Goal: Information Seeking & Learning: Learn about a topic

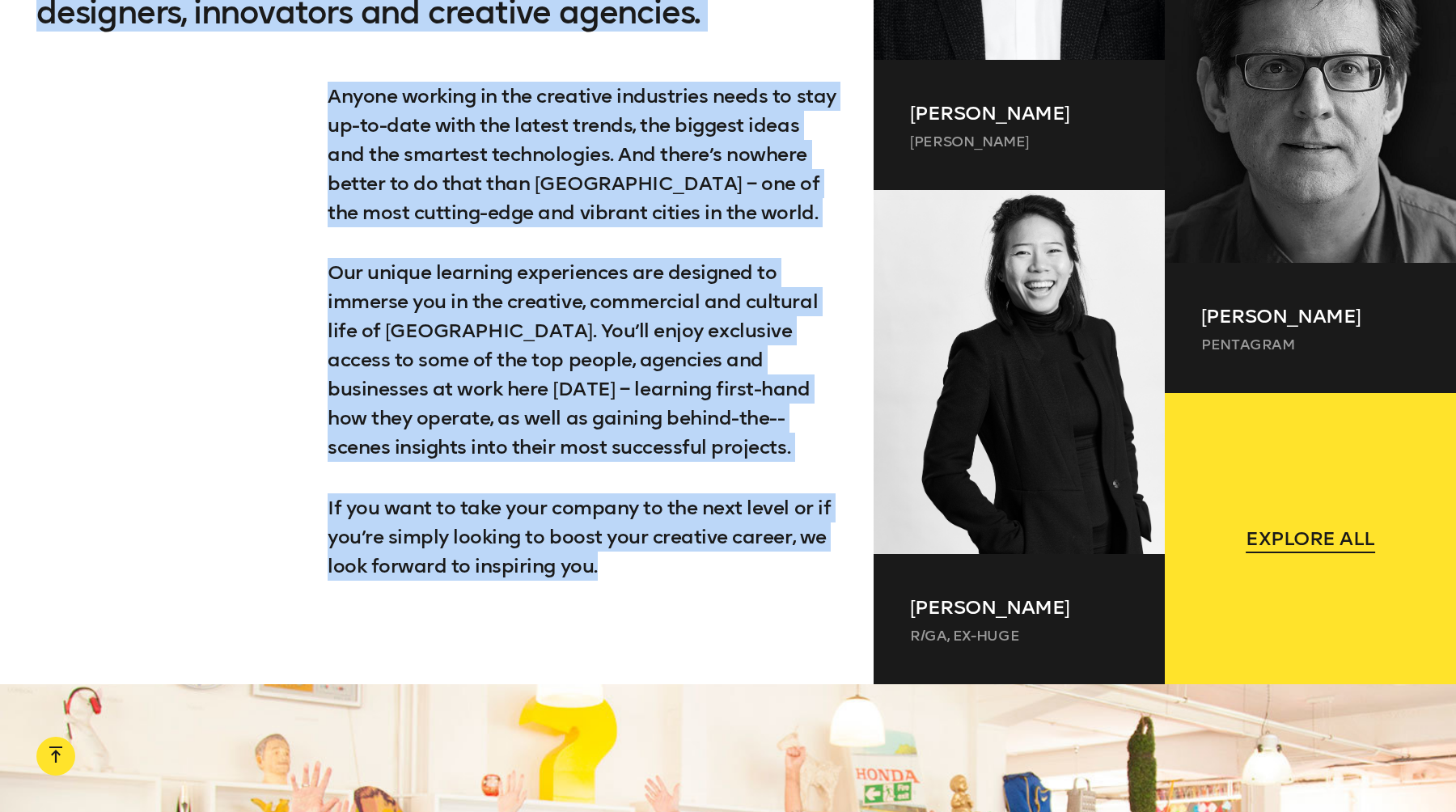
scroll to position [1529, 0]
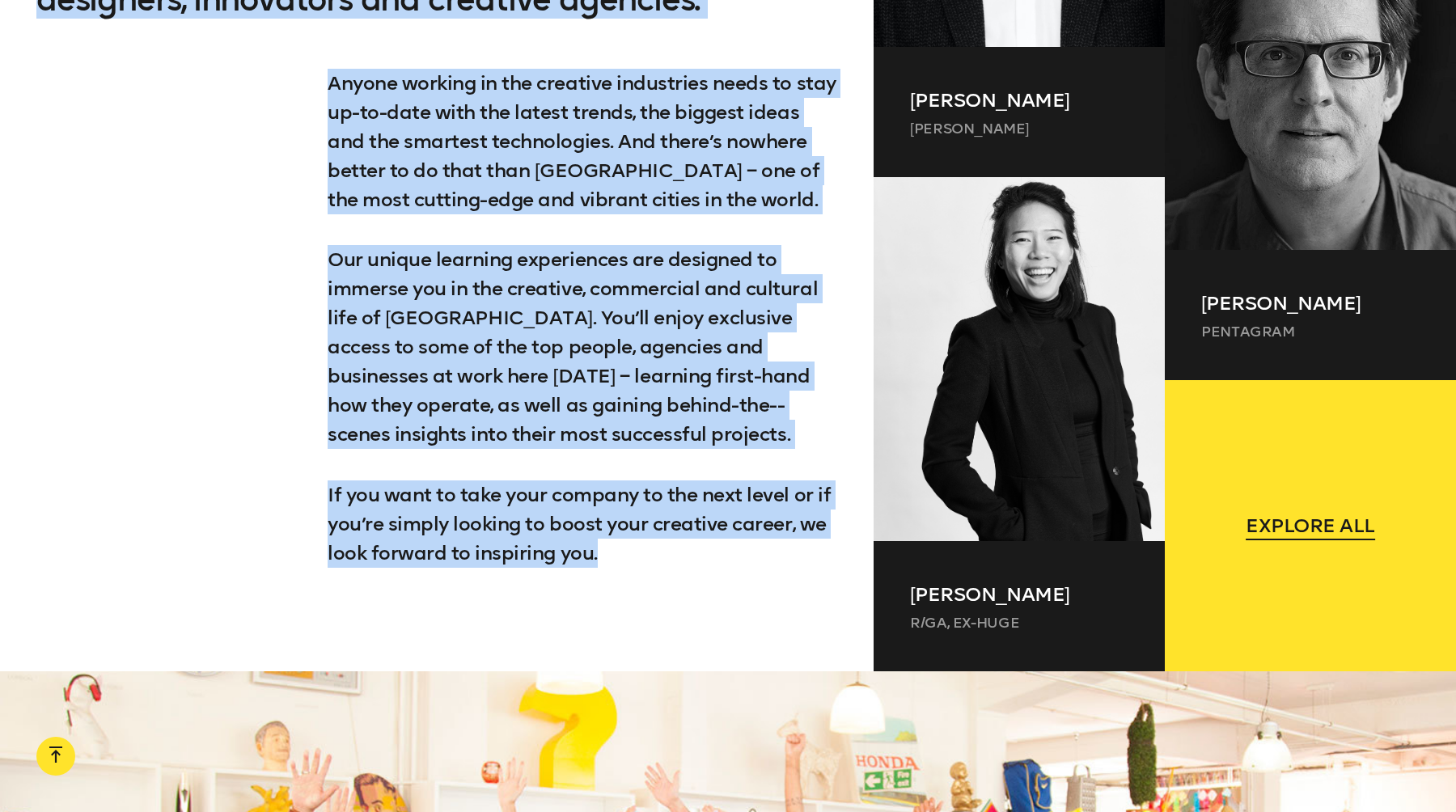
click at [1326, 532] on span "Explore all" at bounding box center [1310, 525] width 130 height 29
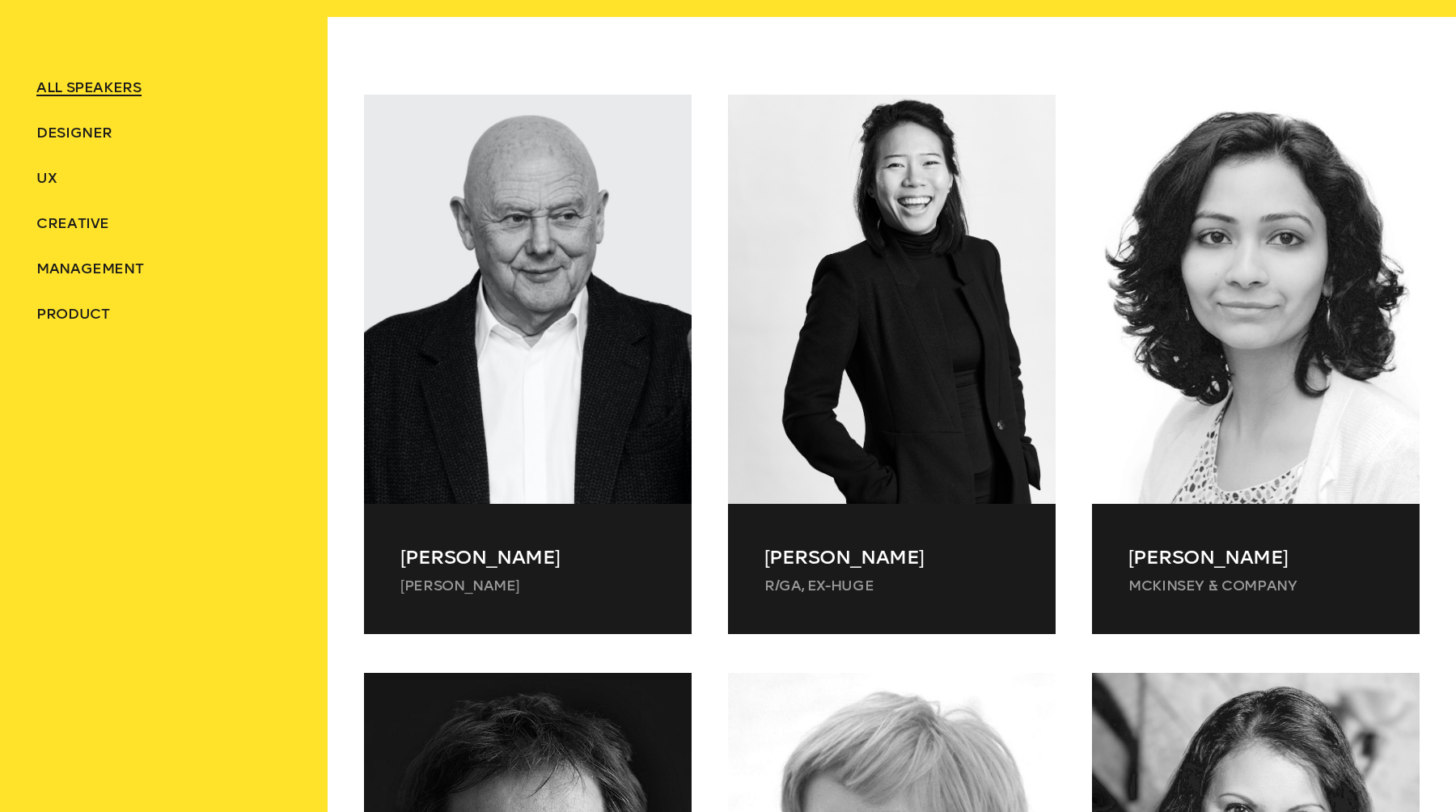
scroll to position [670, 0]
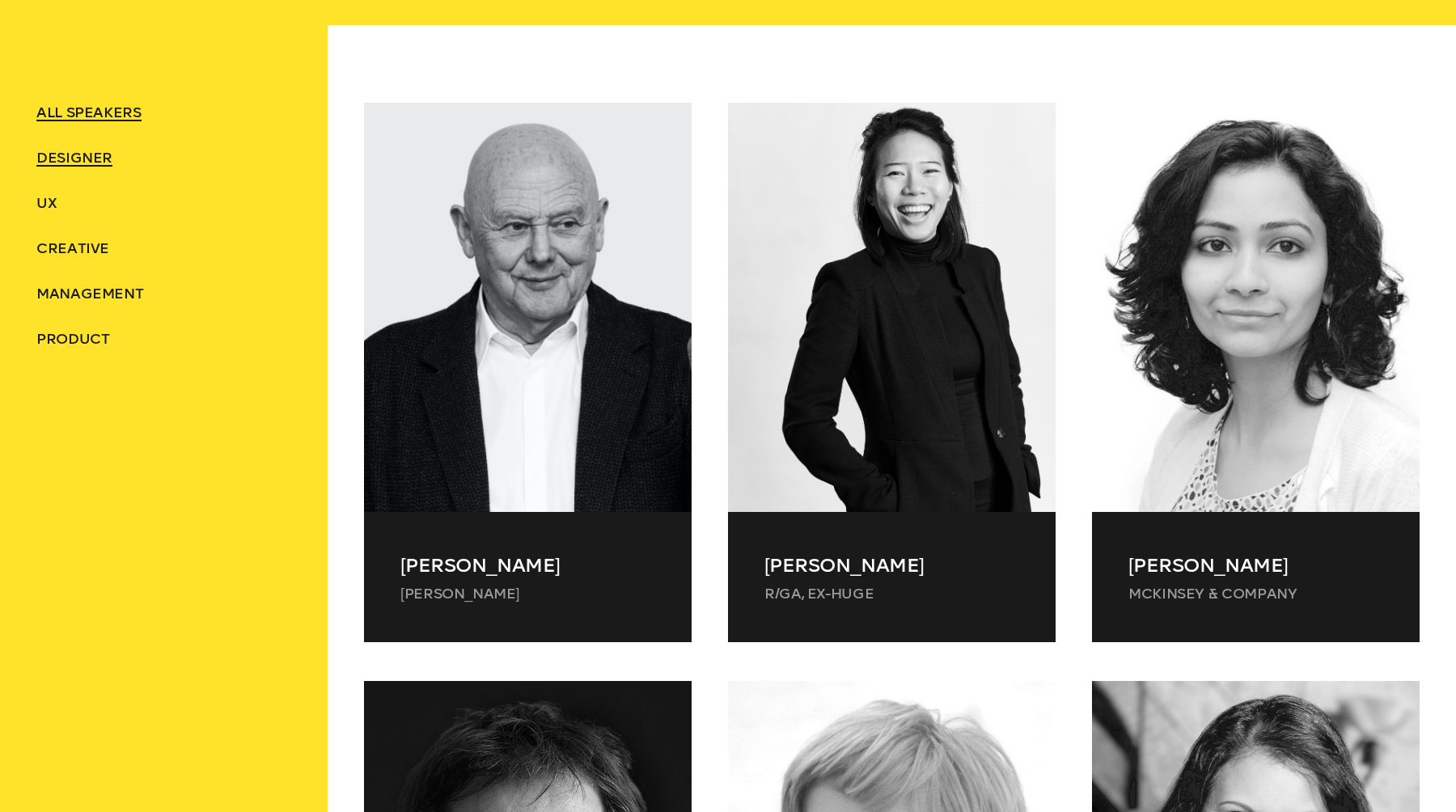
click at [91, 164] on span "Designer" at bounding box center [74, 157] width 76 height 18
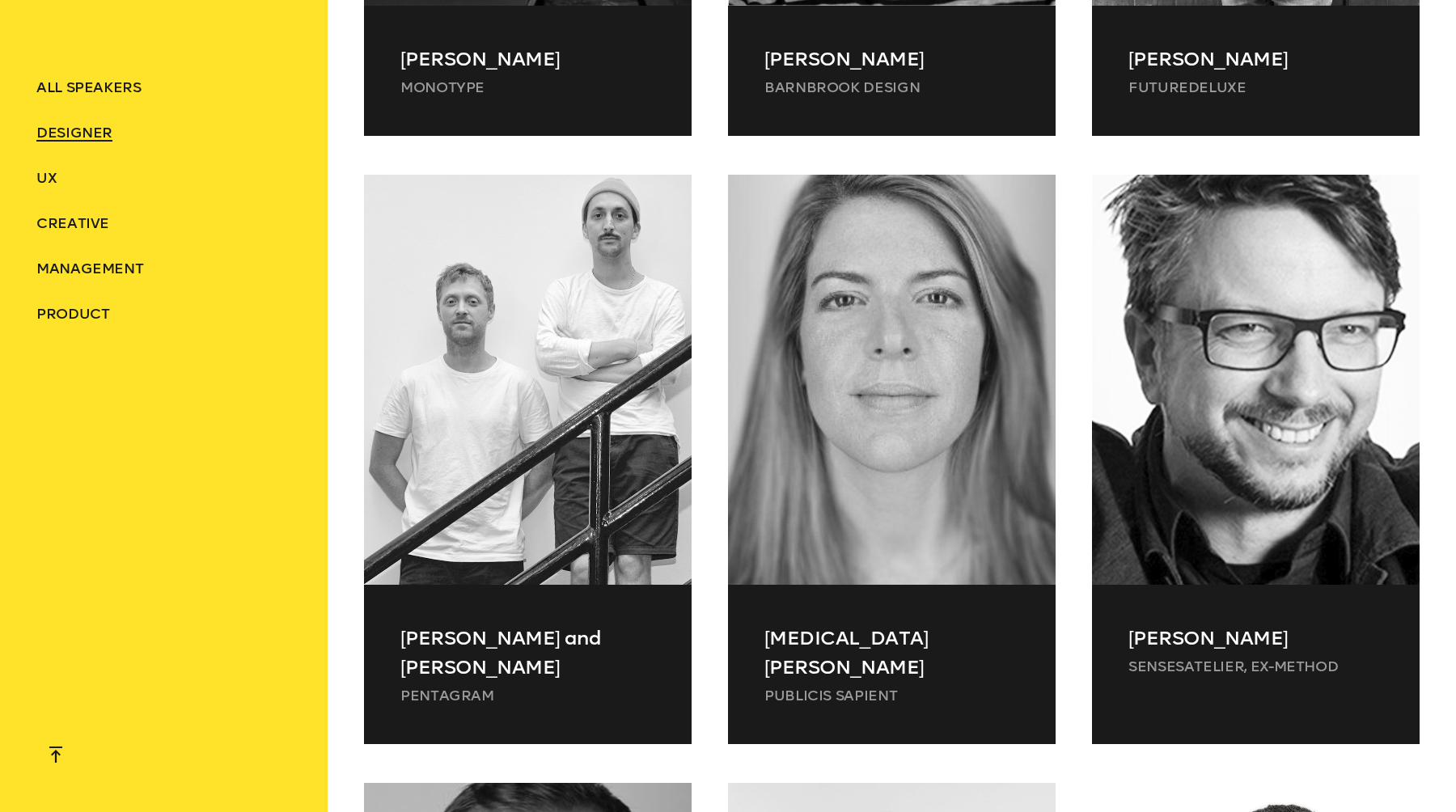
scroll to position [1774, 0]
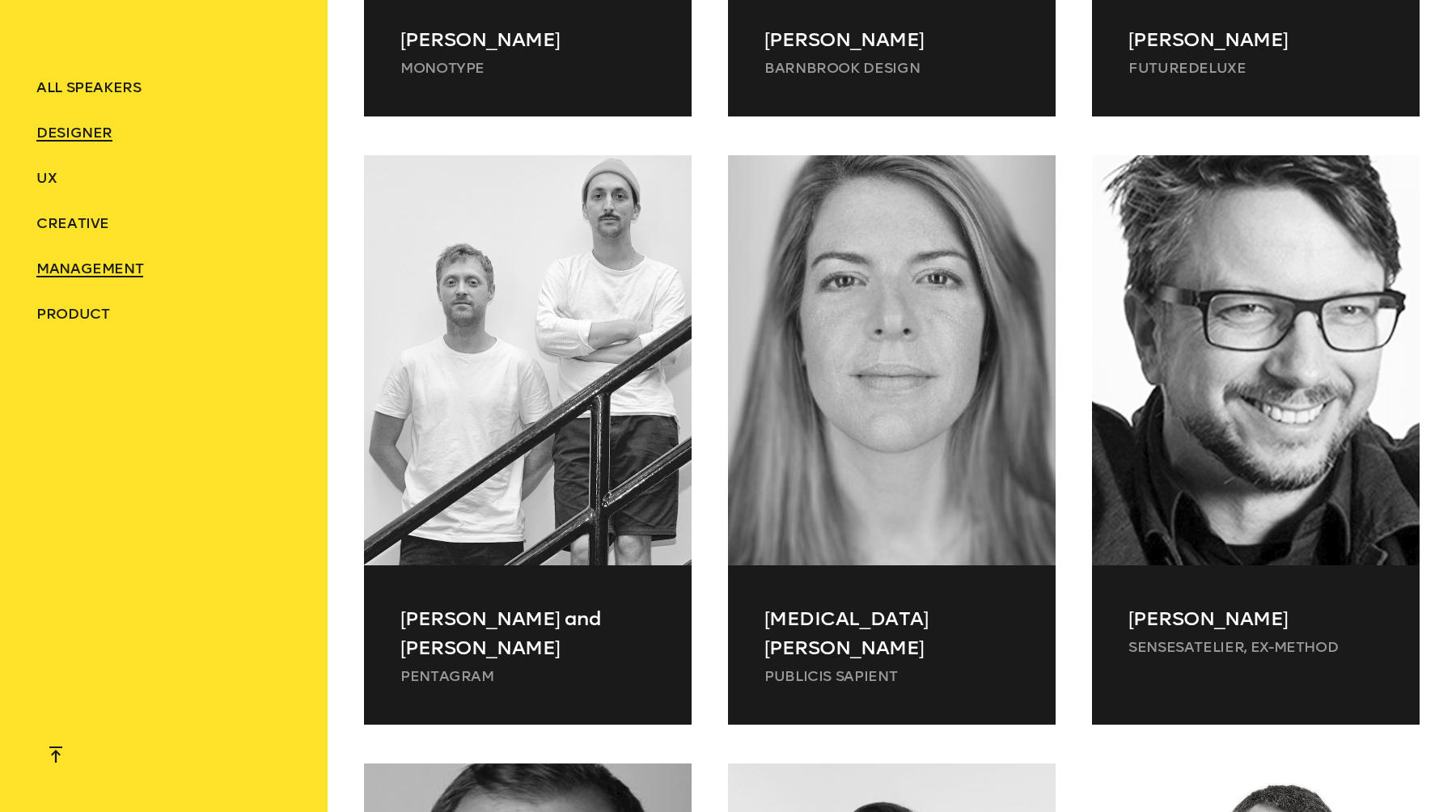
click at [119, 266] on span "Management" at bounding box center [90, 268] width 107 height 18
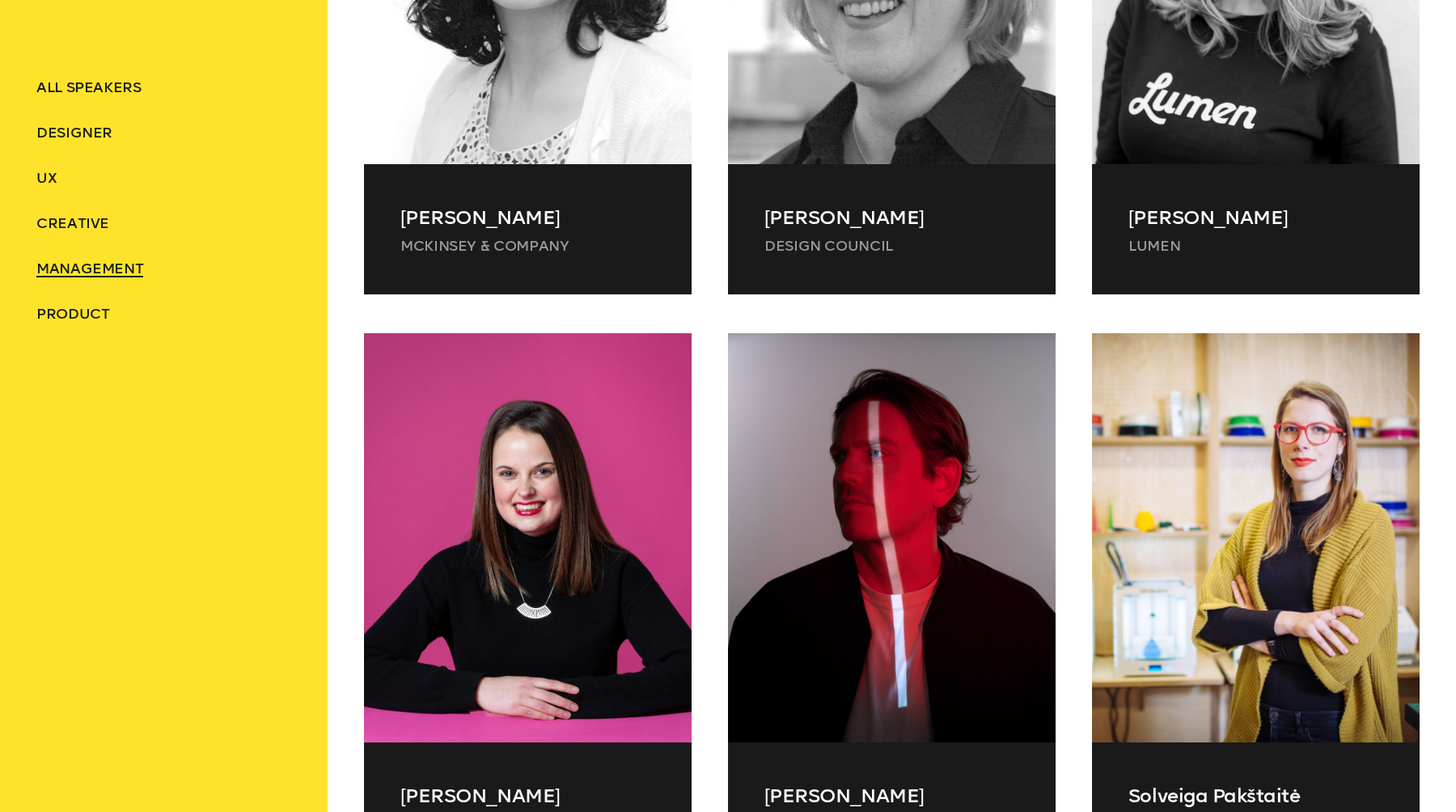
scroll to position [1021, 0]
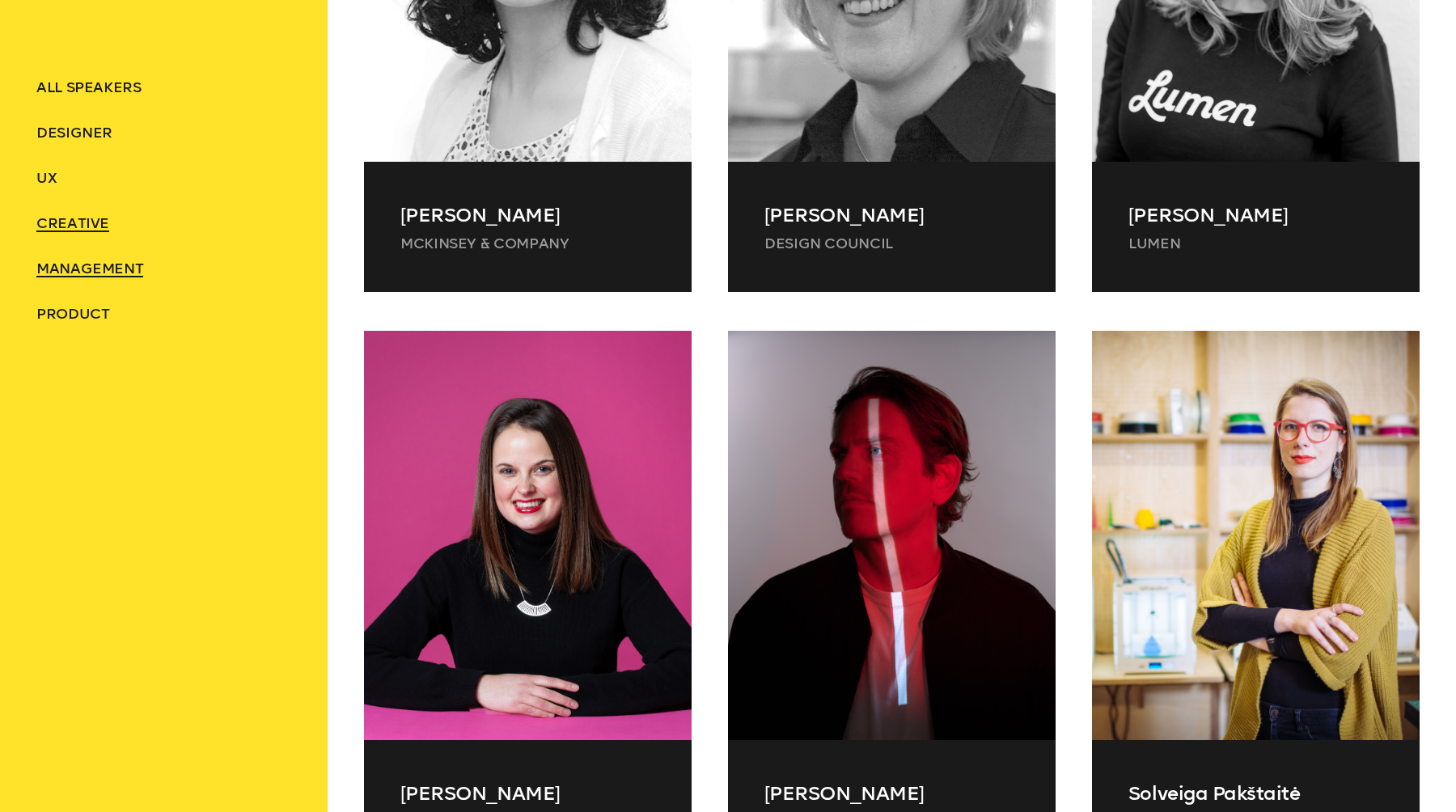
click at [73, 214] on span "Creative" at bounding box center [72, 223] width 72 height 18
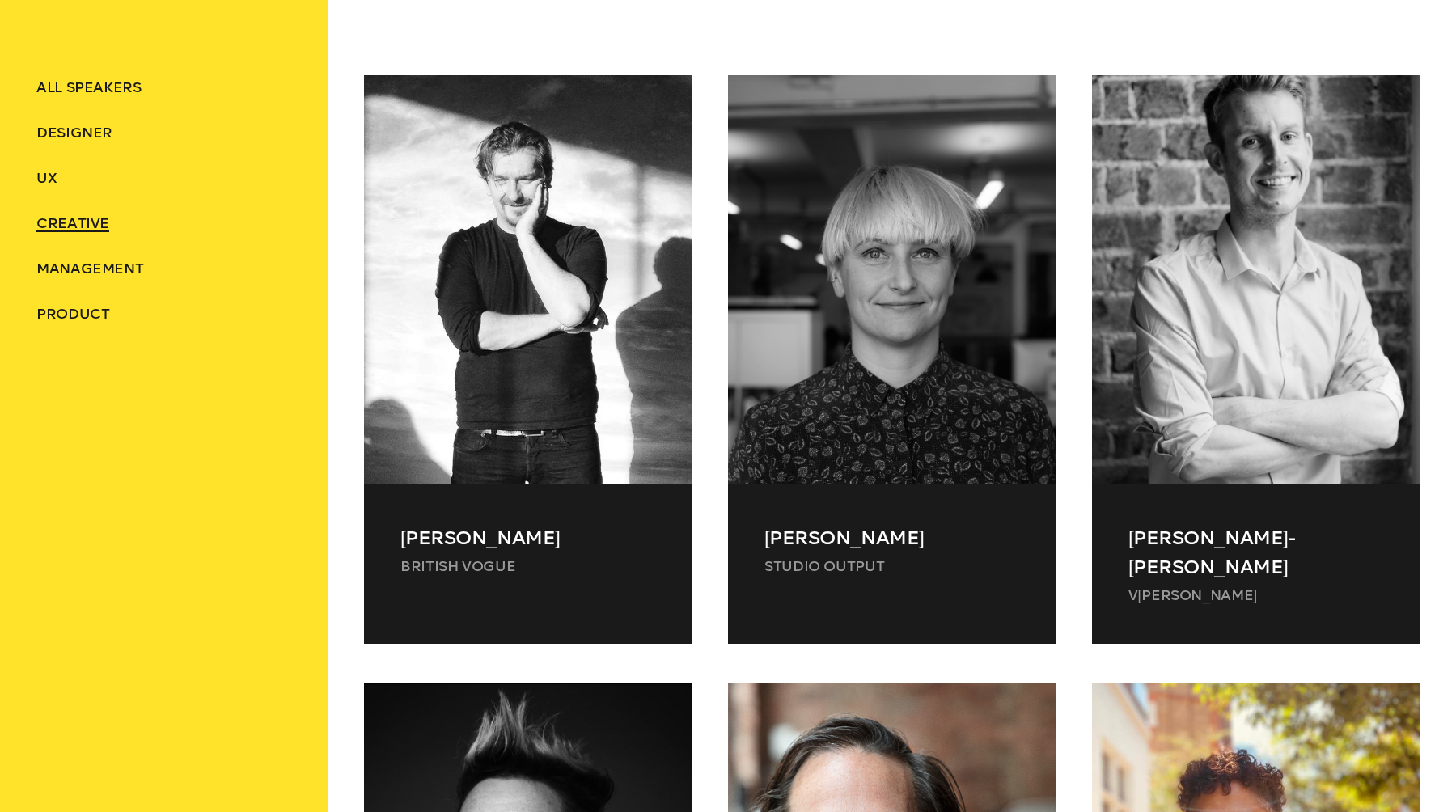
scroll to position [695, 0]
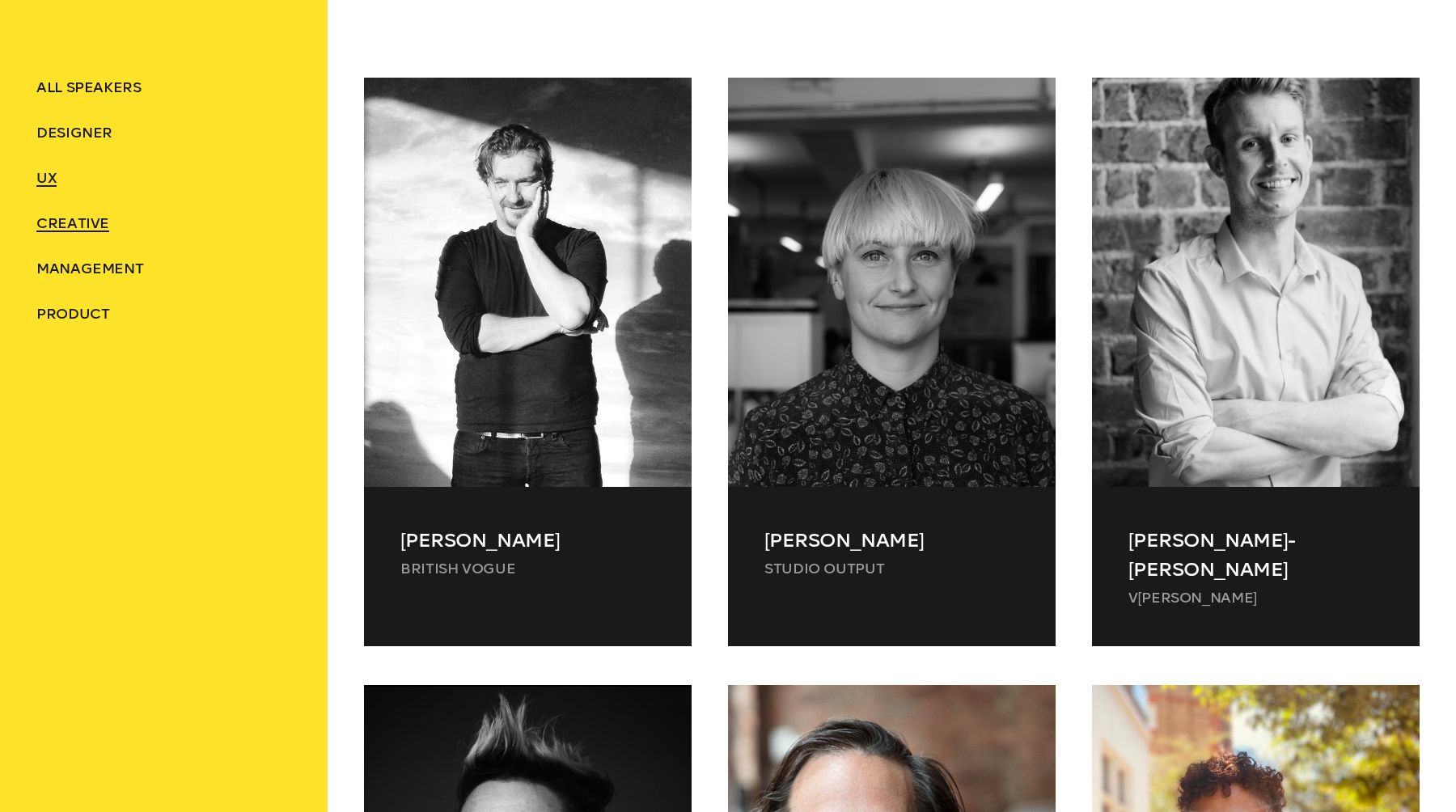
click at [54, 174] on span "UX" at bounding box center [47, 178] width 21 height 18
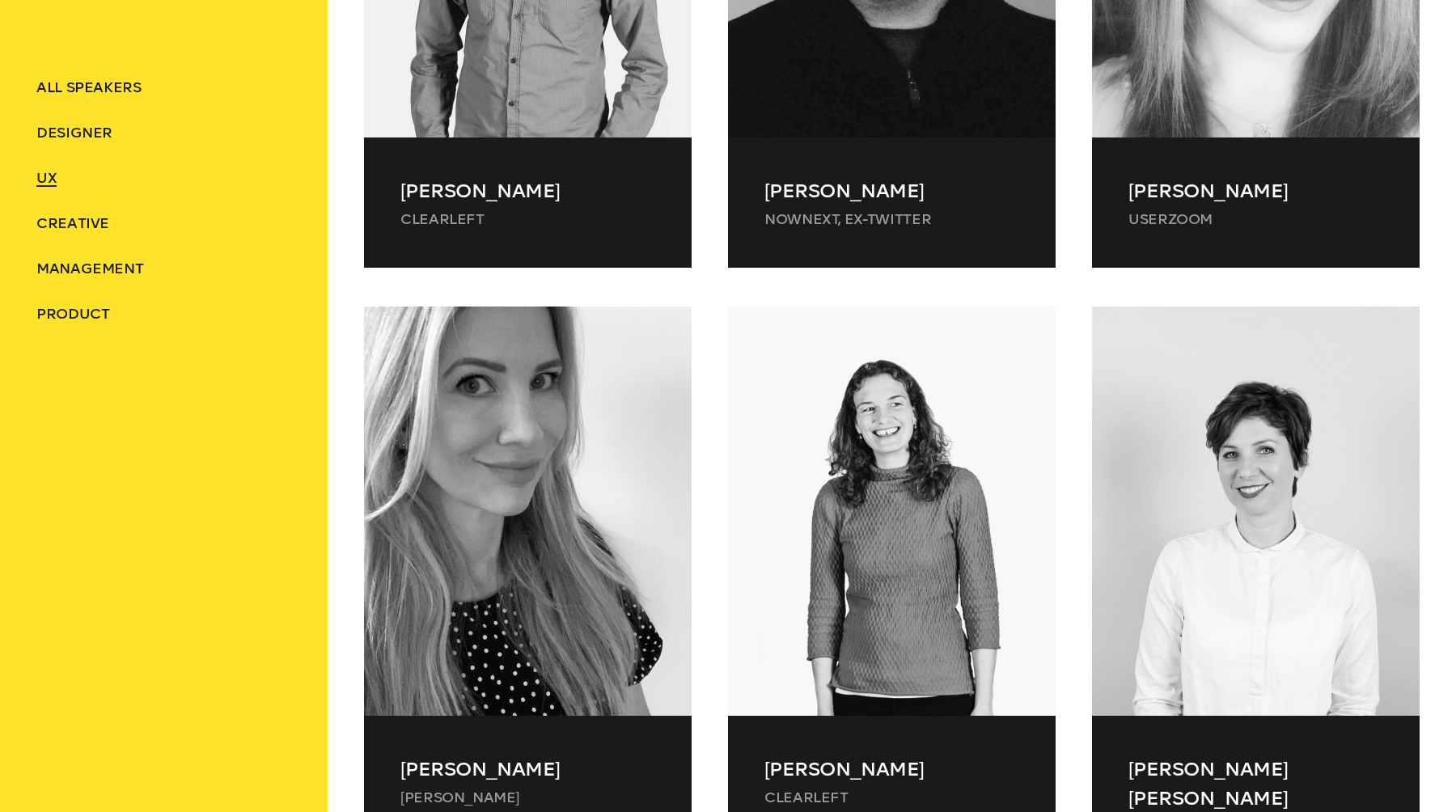
scroll to position [1044, 0]
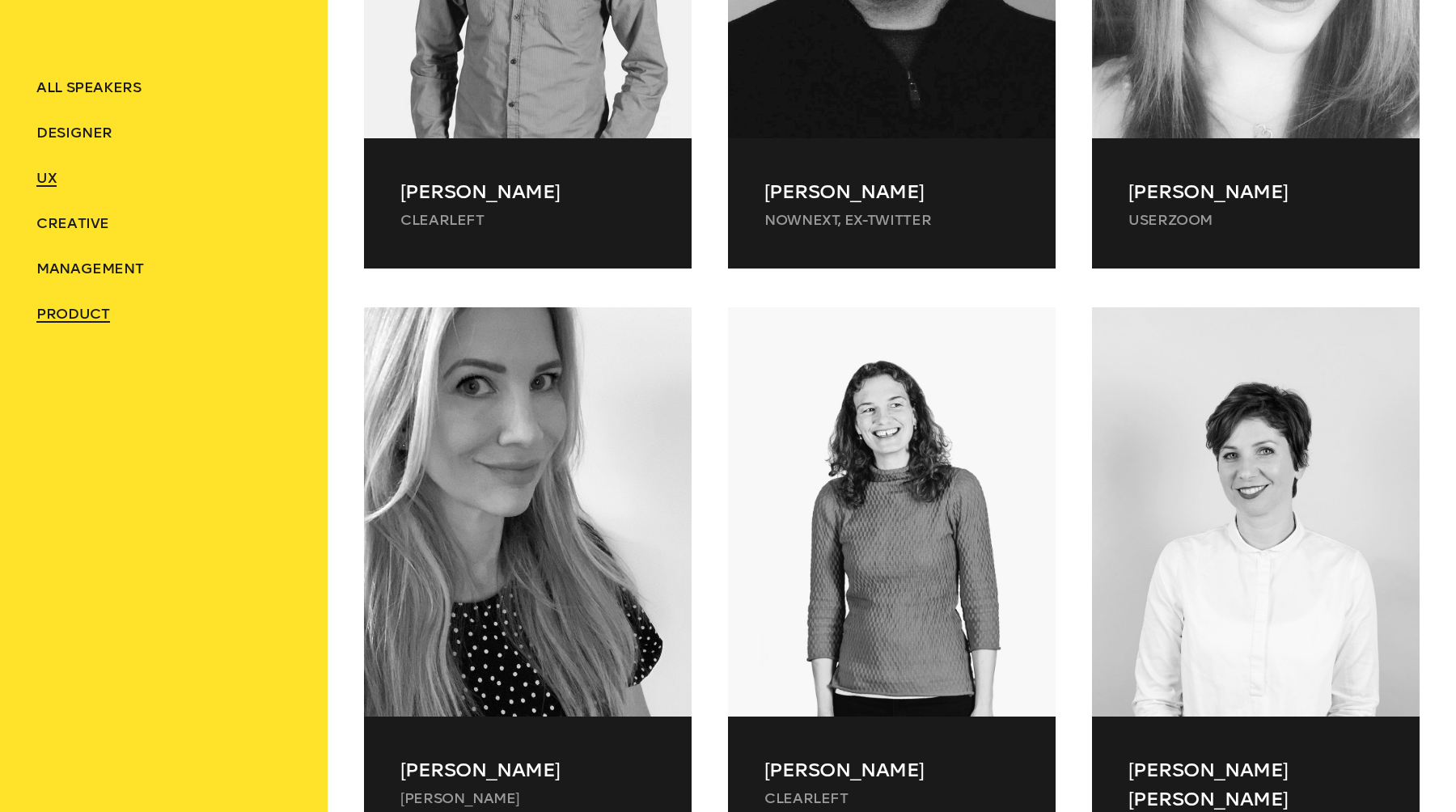
click at [90, 316] on span "Product" at bounding box center [73, 313] width 73 height 18
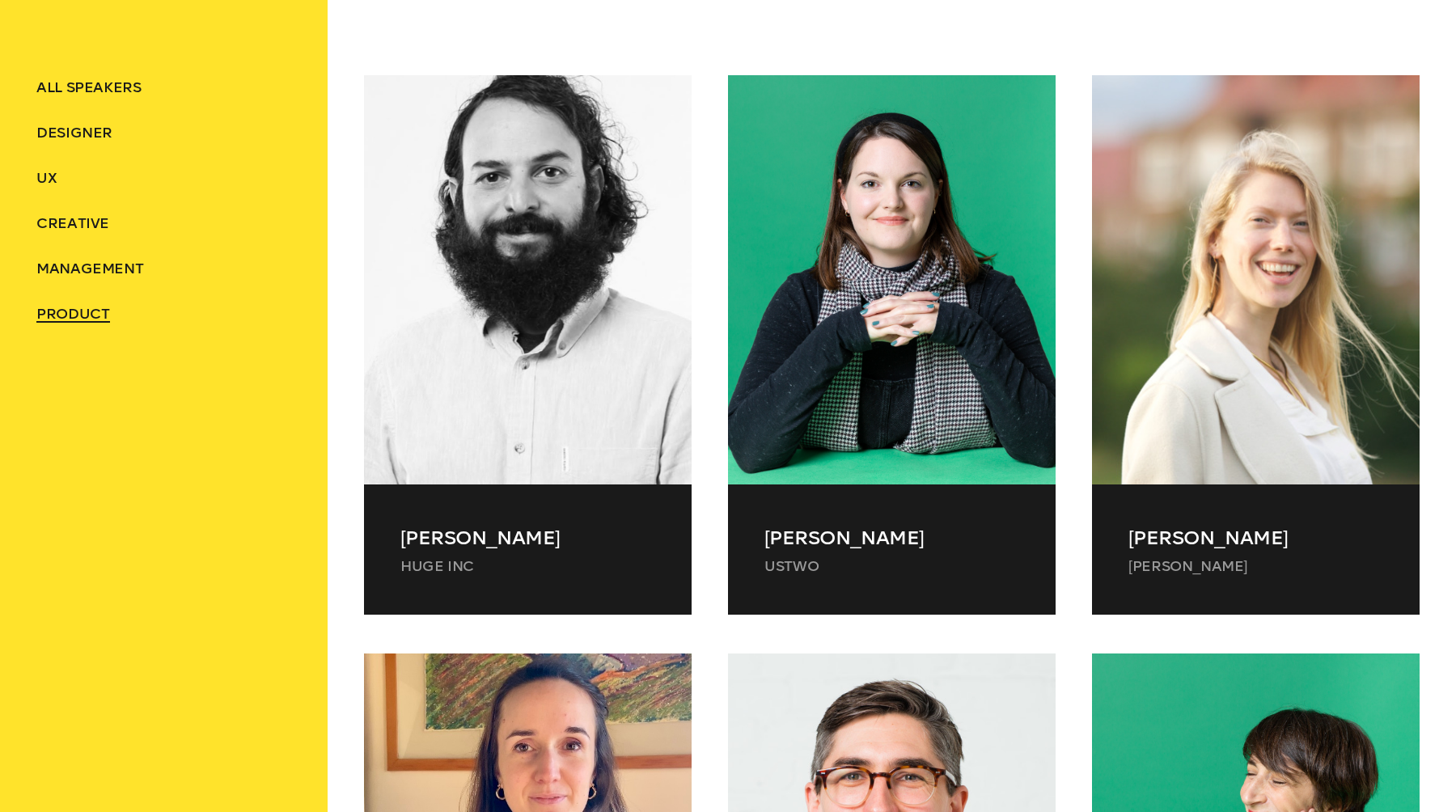
scroll to position [695, 0]
